Goal: Entertainment & Leisure: Consume media (video, audio)

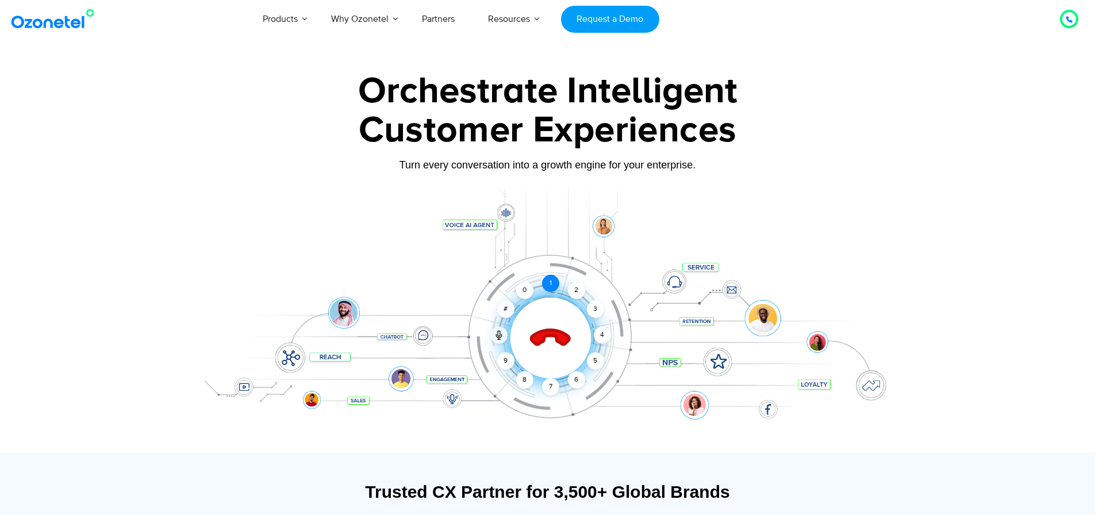
click at [548, 283] on div "1" at bounding box center [550, 283] width 17 height 17
click at [544, 331] on icon at bounding box center [550, 338] width 40 height 40
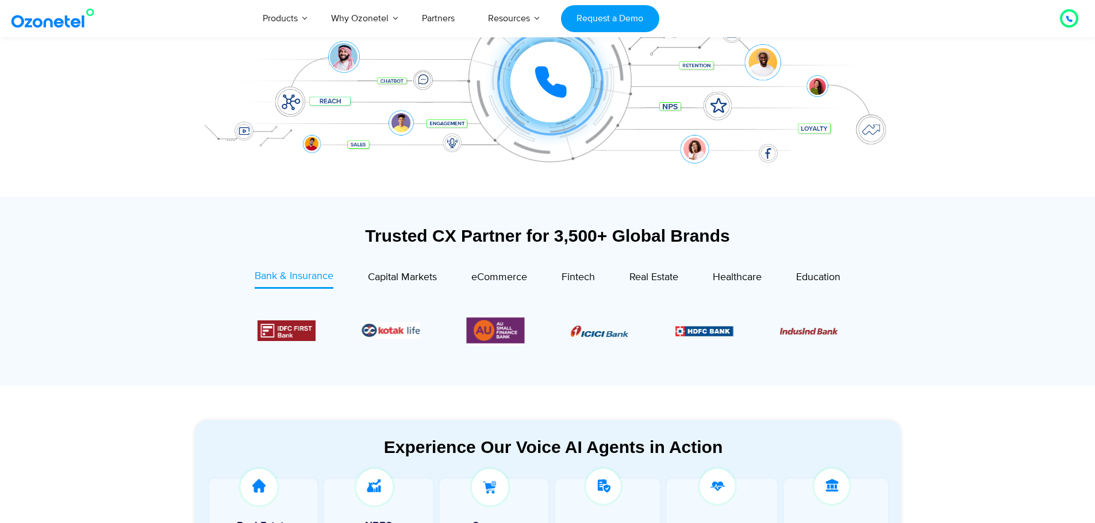
scroll to position [383, 0]
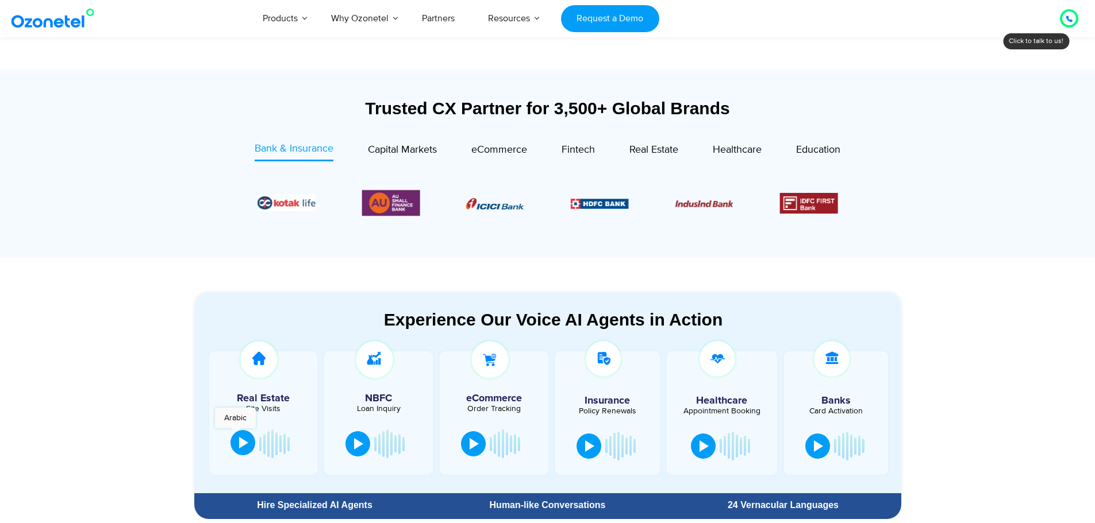
click at [235, 434] on button at bounding box center [242, 442] width 25 height 25
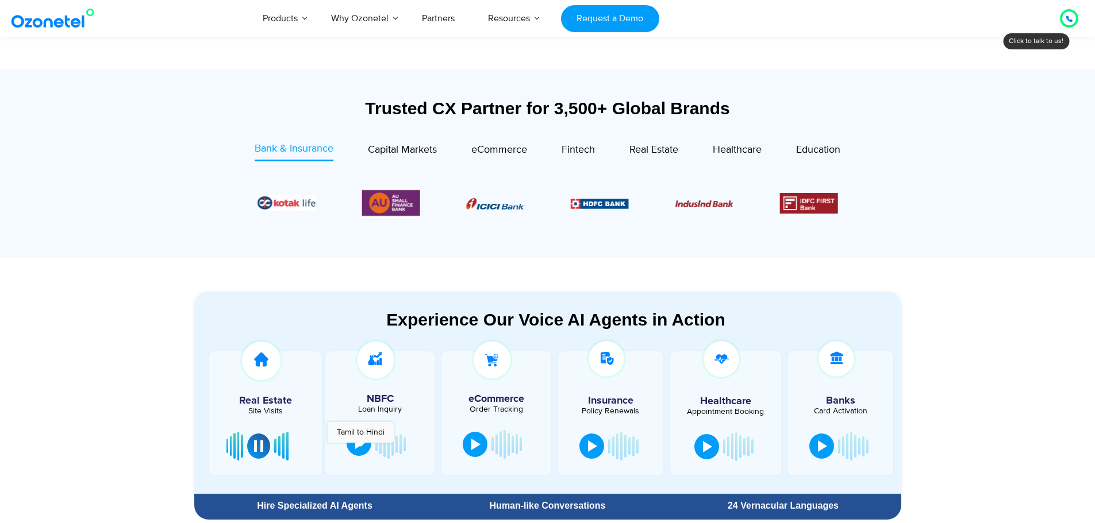
click at [360, 449] on div at bounding box center [359, 443] width 9 height 11
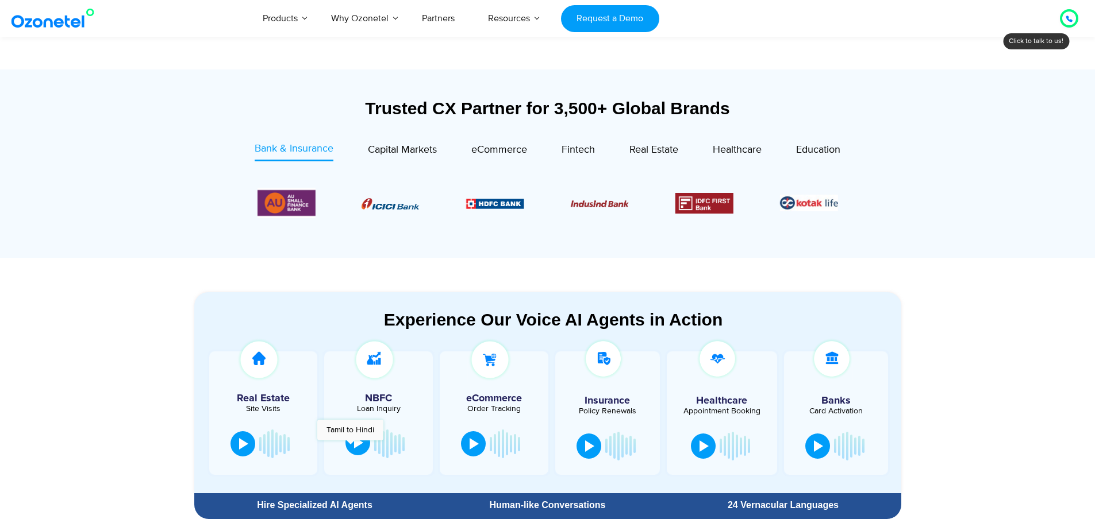
click at [350, 446] on button at bounding box center [357, 442] width 25 height 25
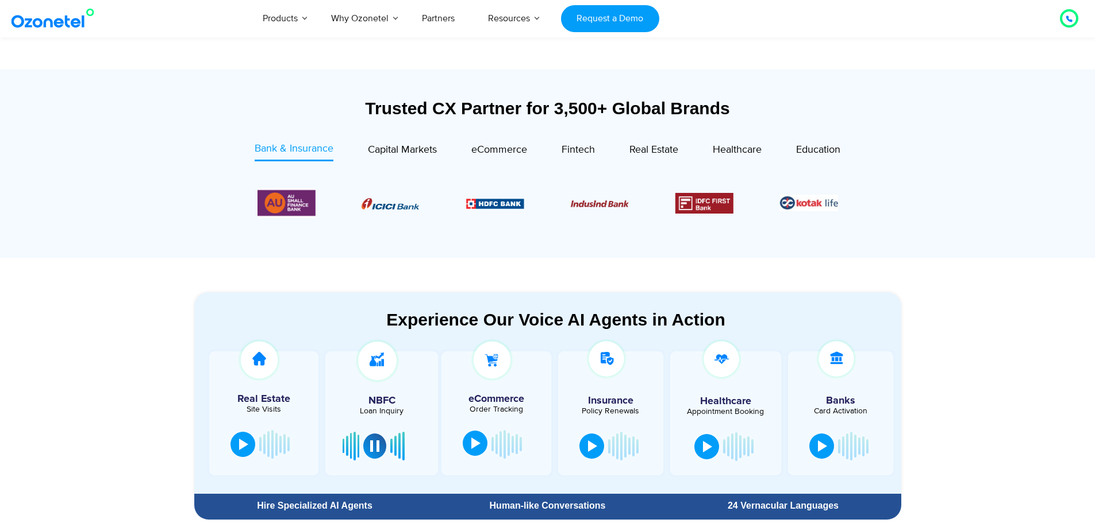
click at [471, 444] on div at bounding box center [475, 443] width 9 height 11
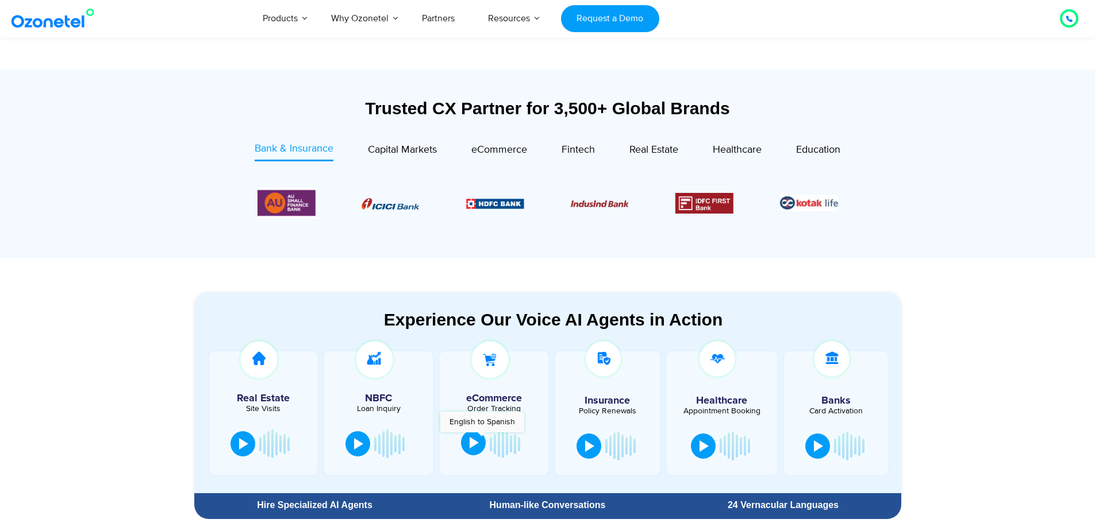
click at [482, 438] on button at bounding box center [473, 442] width 25 height 25
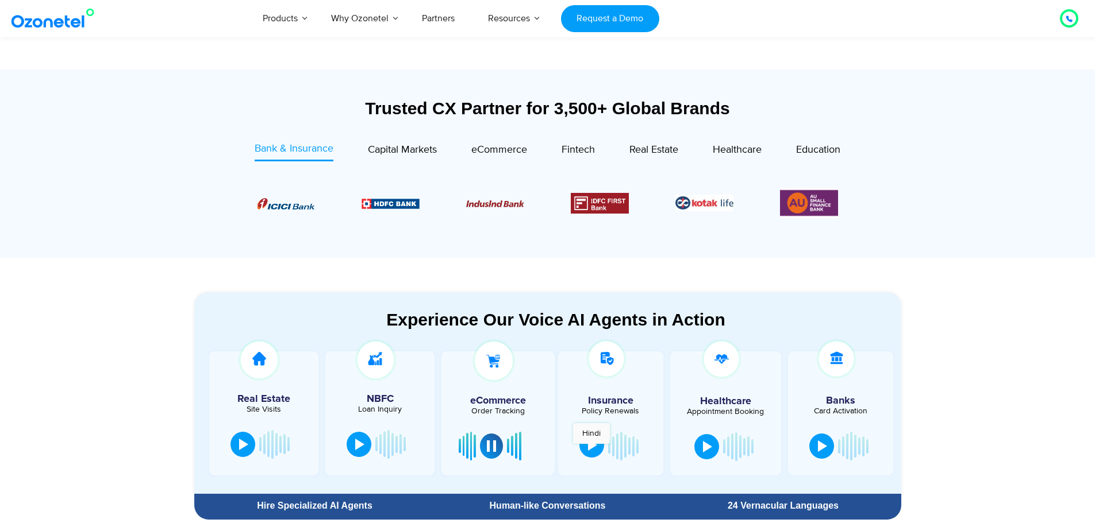
click at [591, 450] on div at bounding box center [592, 445] width 9 height 11
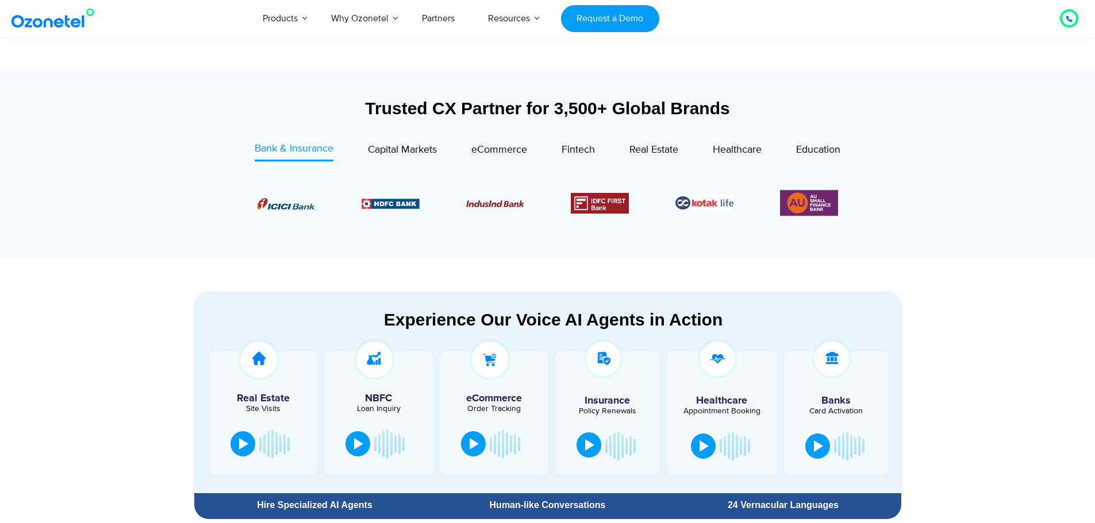
click at [591, 449] on div at bounding box center [589, 445] width 9 height 11
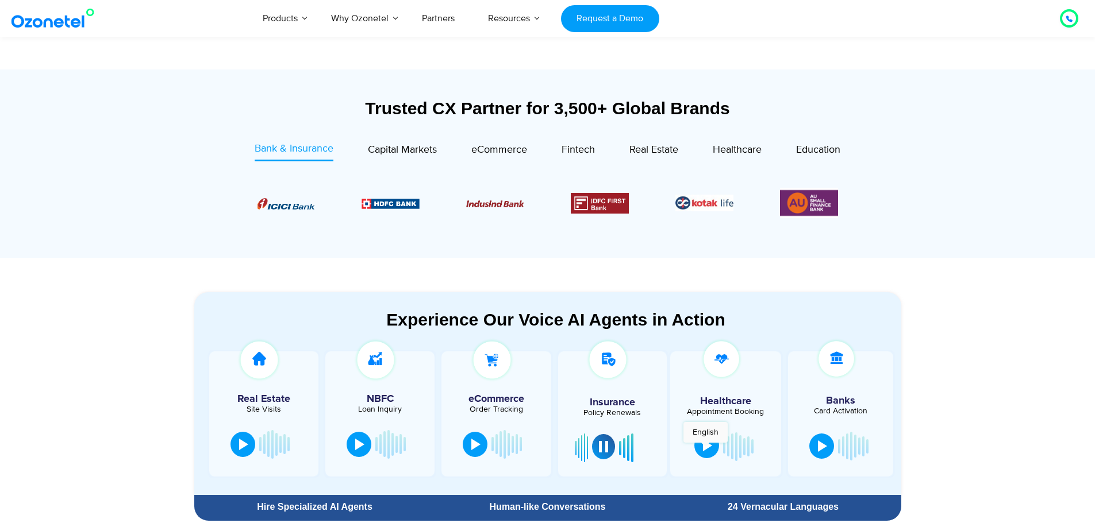
click at [705, 449] on div at bounding box center [707, 445] width 9 height 11
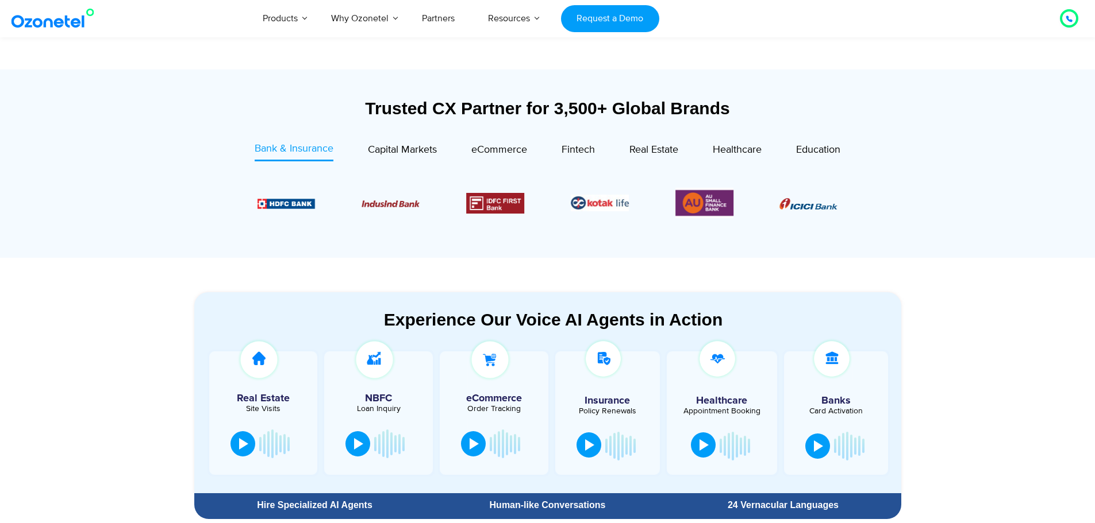
click at [705, 449] on div at bounding box center [703, 445] width 9 height 11
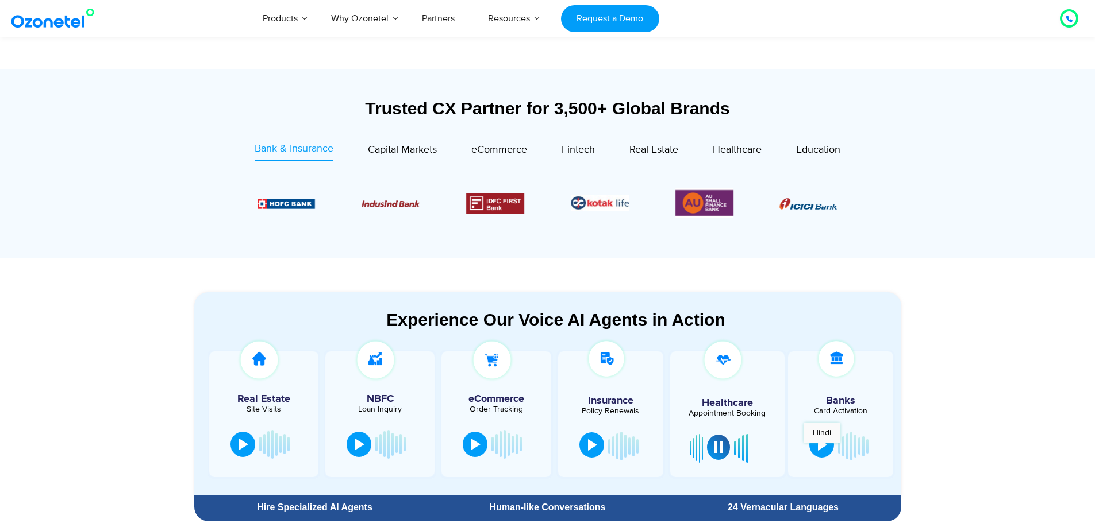
click at [822, 449] on div at bounding box center [822, 445] width 9 height 11
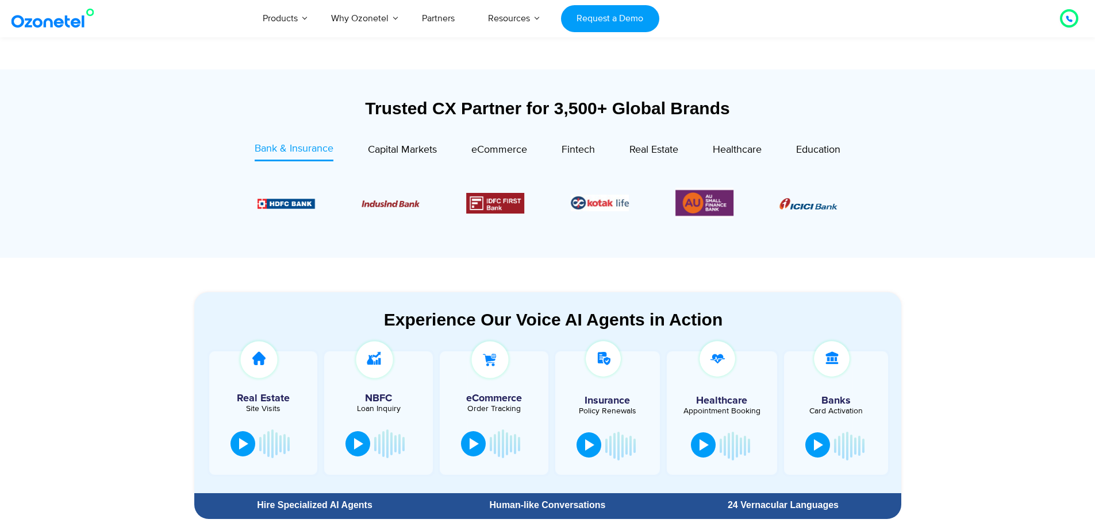
click at [822, 449] on div at bounding box center [818, 445] width 9 height 11
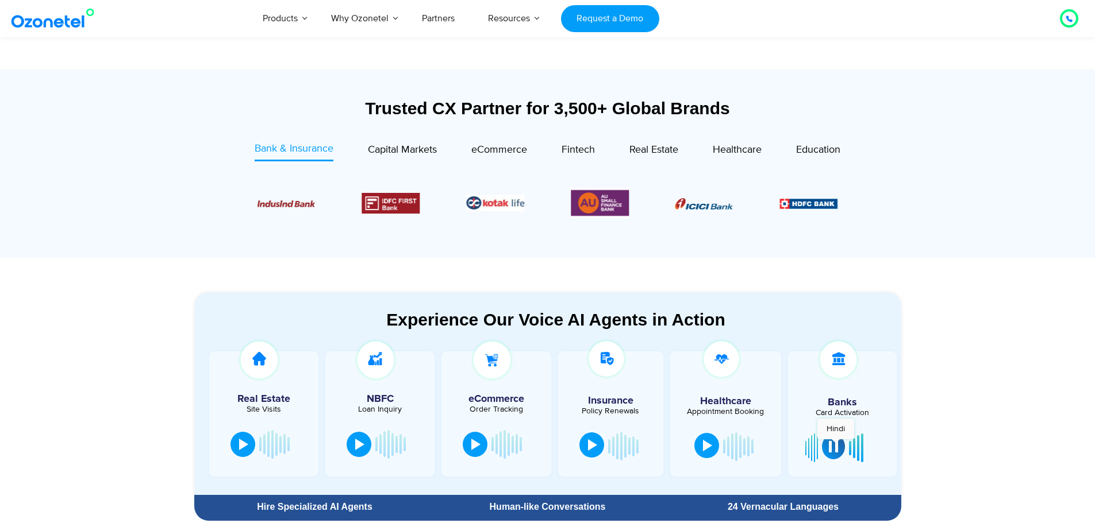
click at [836, 445] on div at bounding box center [833, 446] width 9 height 11
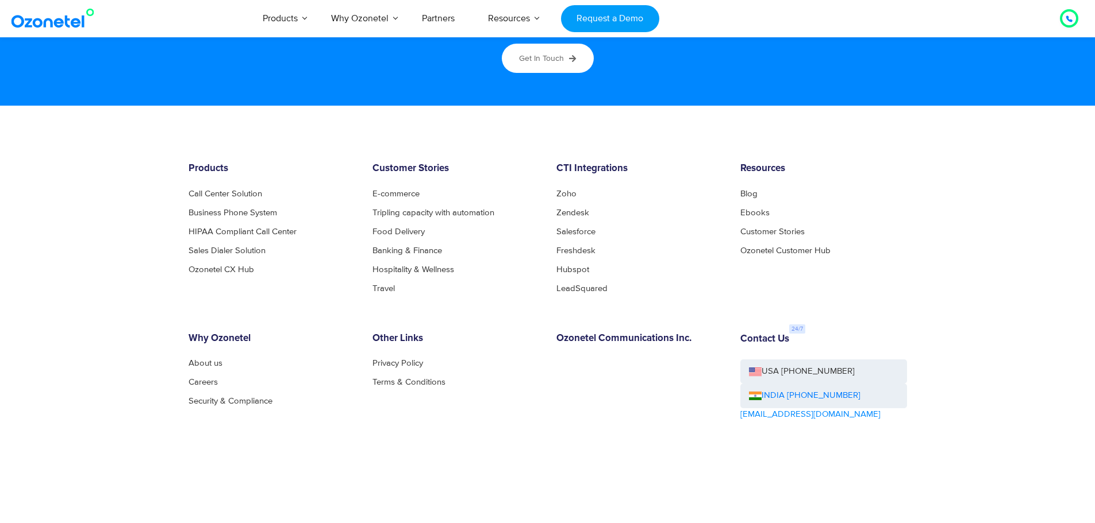
scroll to position [6232, 0]
